Goal: Check status: Check status

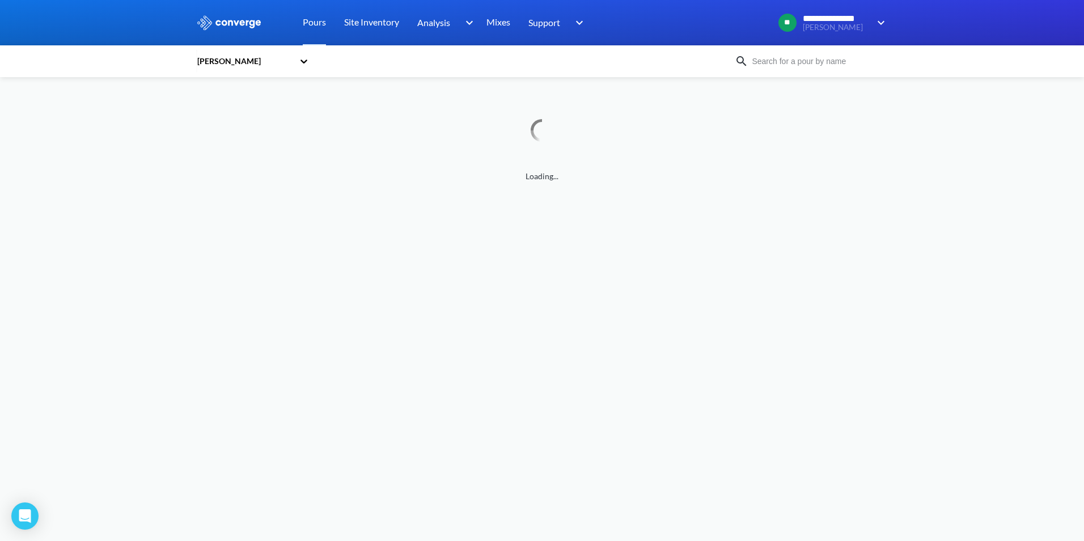
click at [303, 64] on icon at bounding box center [303, 61] width 11 height 11
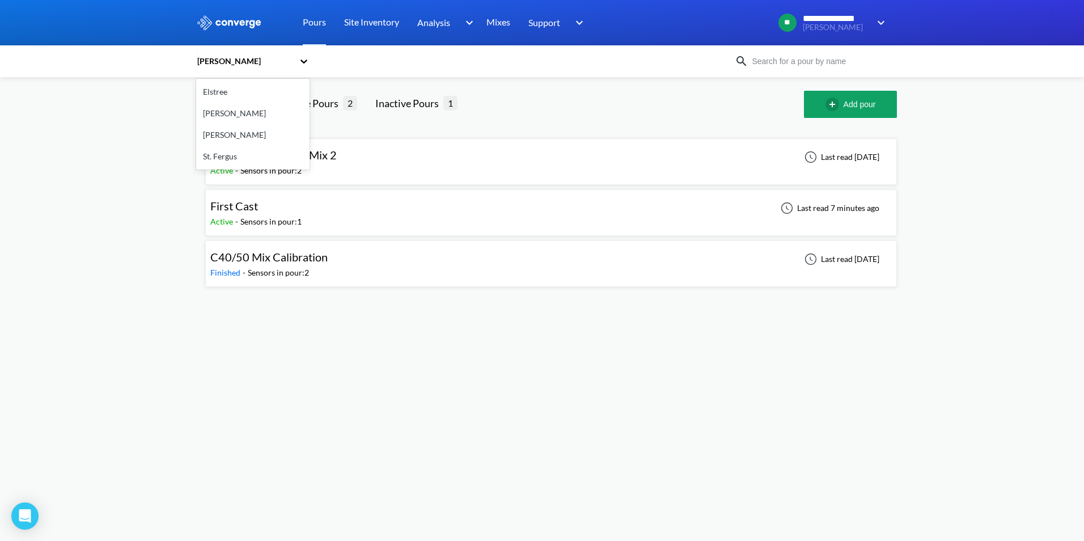
click at [250, 112] on div "[PERSON_NAME]" at bounding box center [252, 114] width 113 height 22
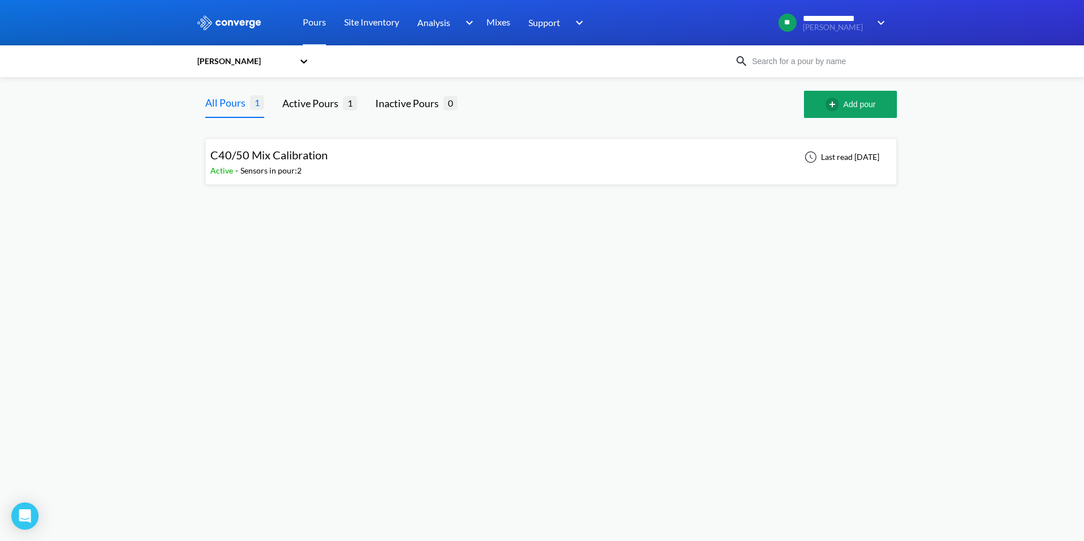
click at [353, 159] on div "C40/50 Mix Calibration Active - Sensors in pour: 2 Last read [DATE]" at bounding box center [550, 161] width 681 height 36
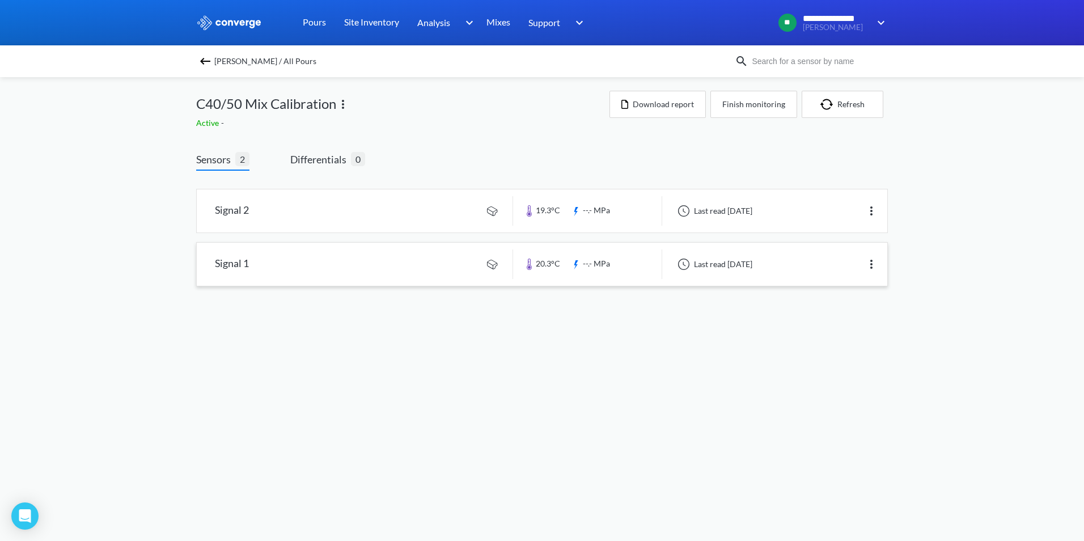
click at [390, 249] on link at bounding box center [542, 264] width 690 height 43
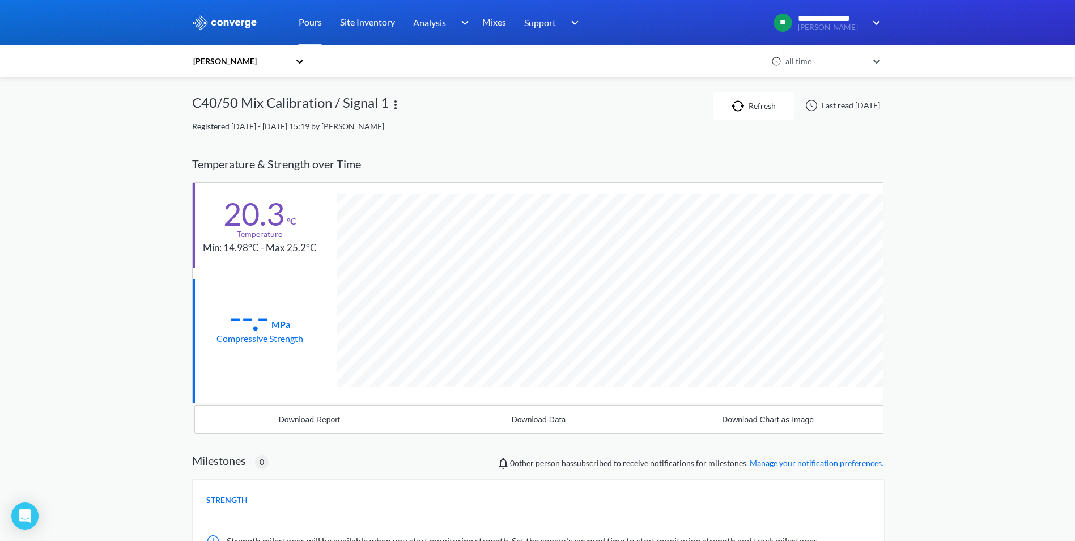
scroll to position [599, 692]
click at [495, 22] on link "Mixes" at bounding box center [494, 22] width 24 height 45
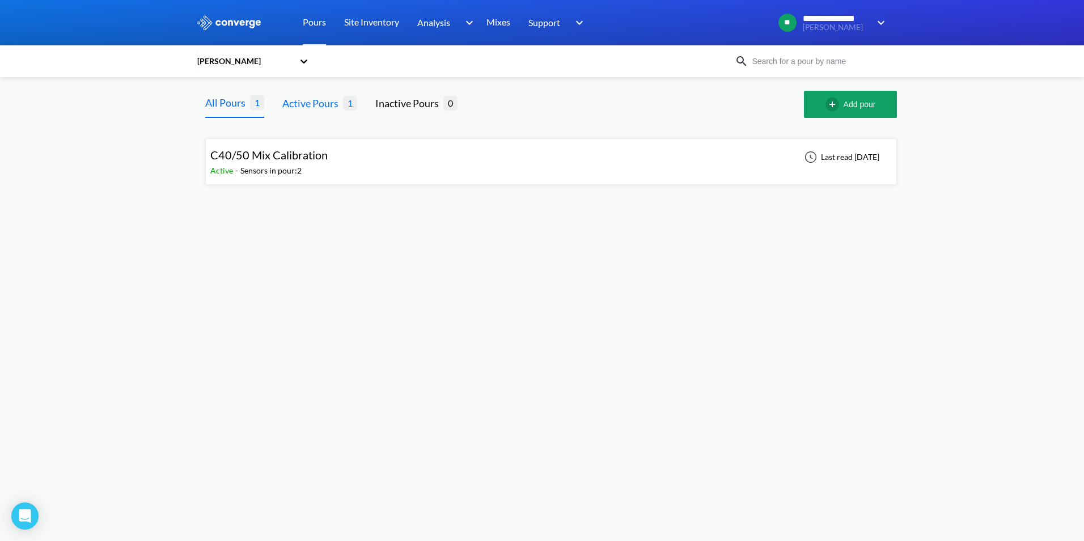
click at [310, 98] on div "Active Pours" at bounding box center [312, 103] width 61 height 16
click at [231, 104] on div "All Pours" at bounding box center [227, 103] width 45 height 16
click at [265, 166] on div "Sensors in pour: 2" at bounding box center [270, 170] width 61 height 12
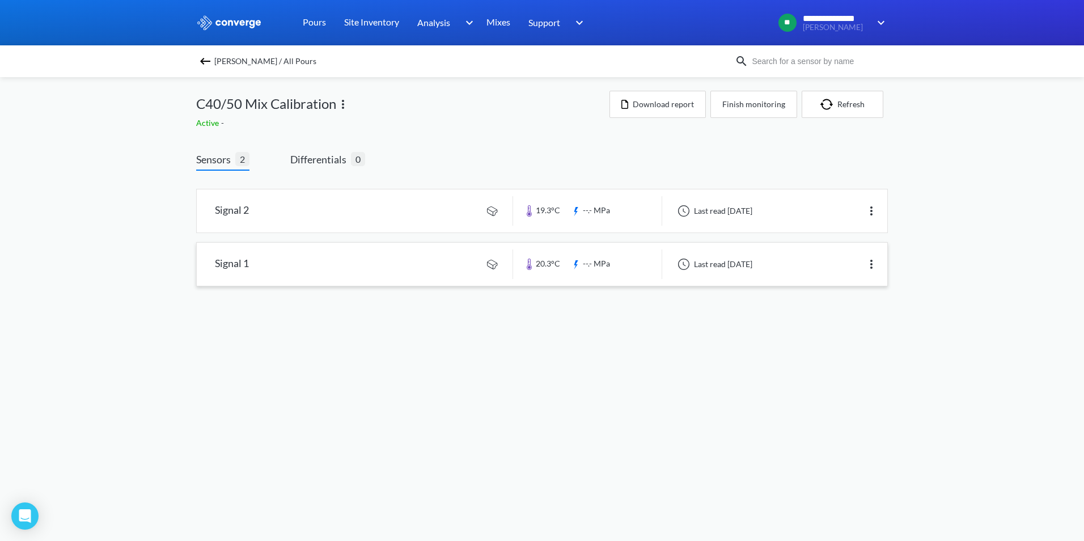
click at [333, 269] on link at bounding box center [542, 264] width 690 height 43
